Goal: Find specific page/section: Find specific page/section

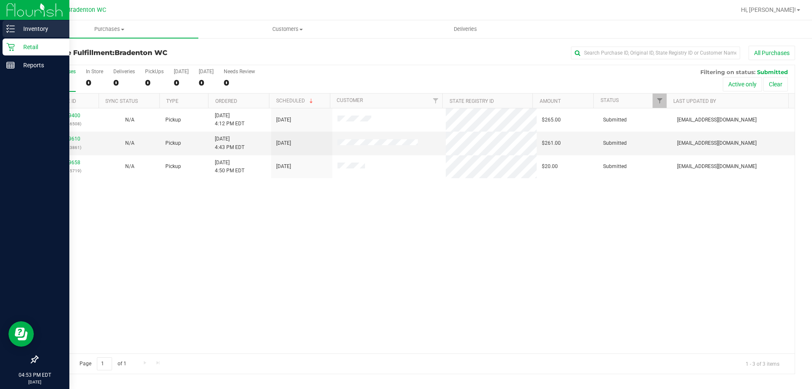
click at [22, 29] on p "Inventory" at bounding box center [40, 29] width 51 height 10
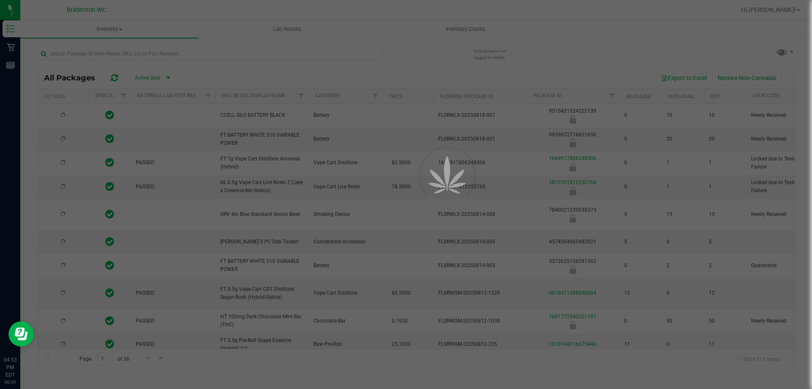
click at [125, 56] on div at bounding box center [406, 194] width 812 height 389
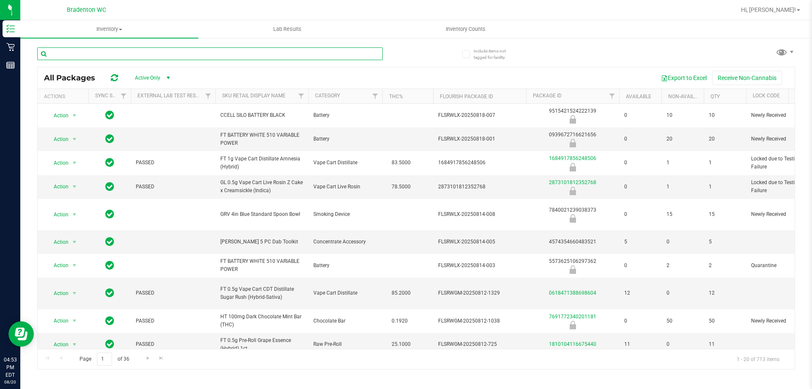
click at [125, 56] on input "text" at bounding box center [209, 53] width 345 height 13
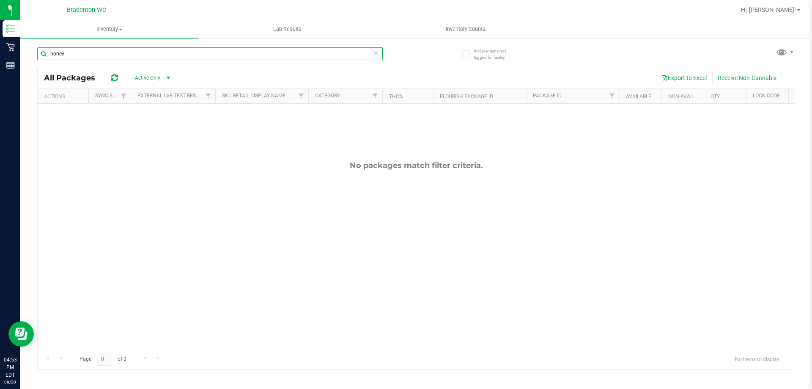
click at [120, 58] on input "honey" at bounding box center [209, 53] width 345 height 13
type input "honey"
